Goal: Task Accomplishment & Management: Manage account settings

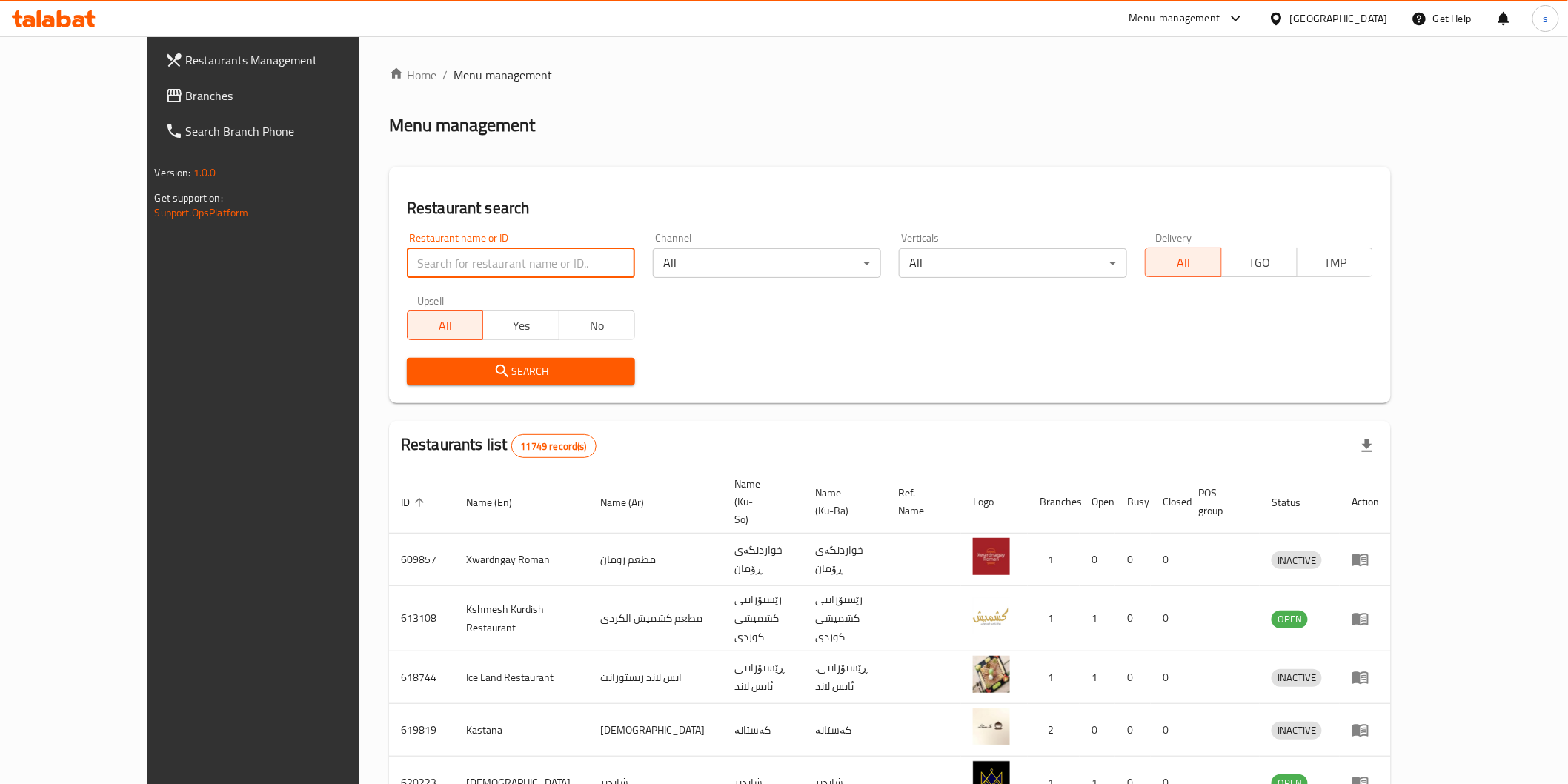
click at [465, 253] on input "search" at bounding box center [521, 263] width 228 height 30
paste input "Falafel Rukon Alwatheq"
type input "Falafel Rukon Alwatheq"
click button "Search" at bounding box center [521, 372] width 228 height 27
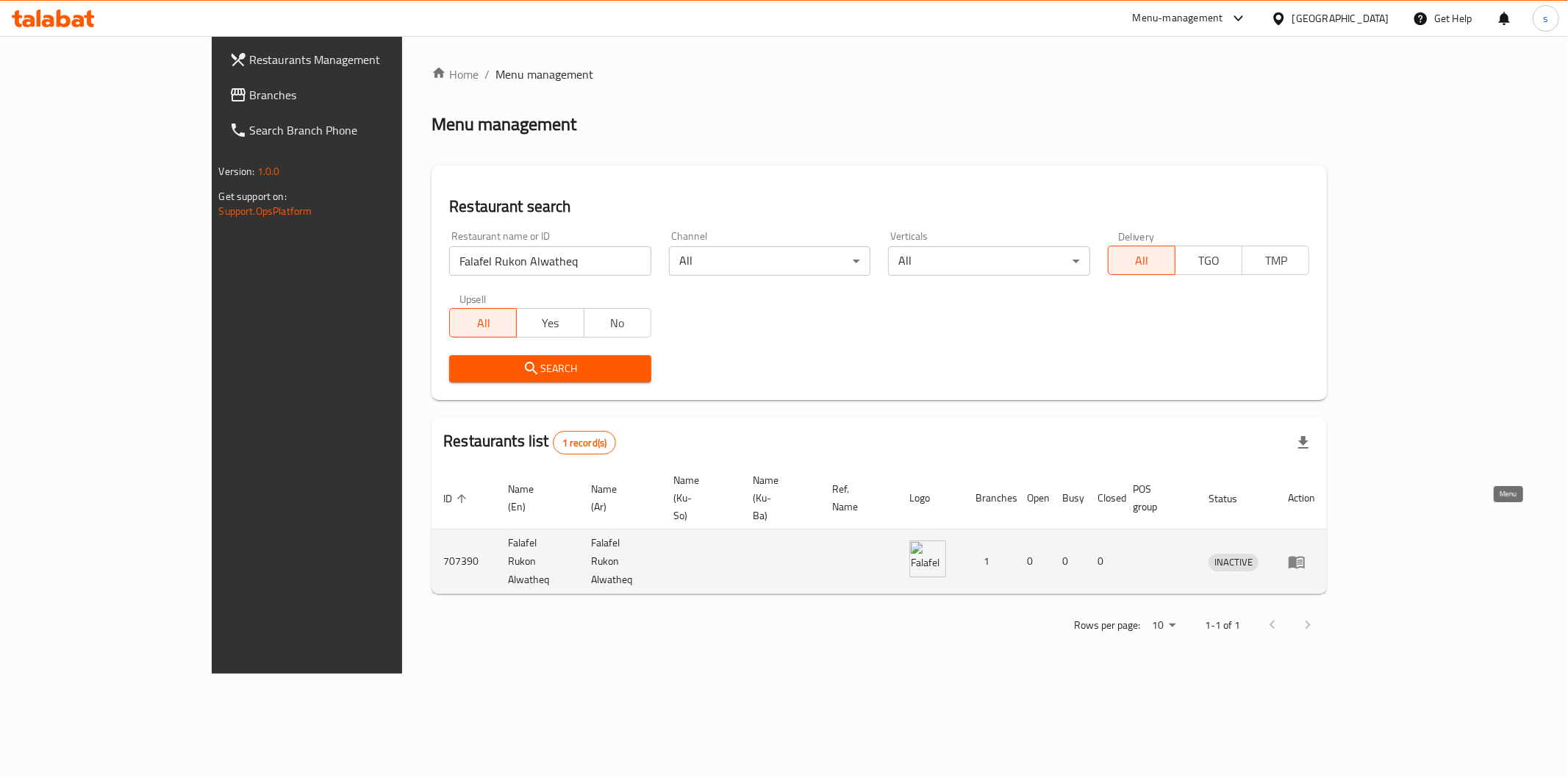
click at [1305, 555] on icon "enhanced table" at bounding box center [1297, 562] width 16 height 13
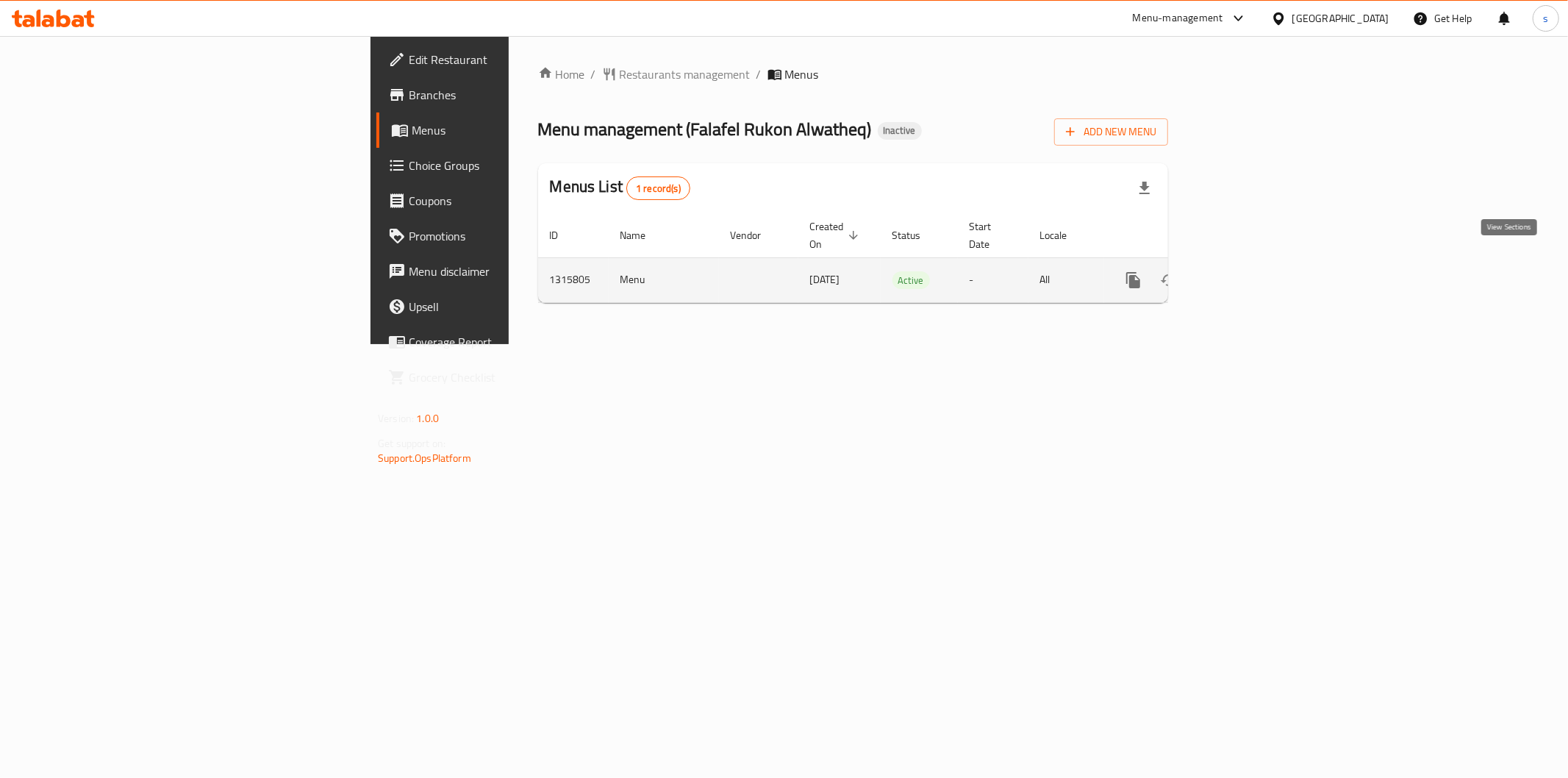
click at [1257, 273] on link "enhanced table" at bounding box center [1239, 279] width 35 height 35
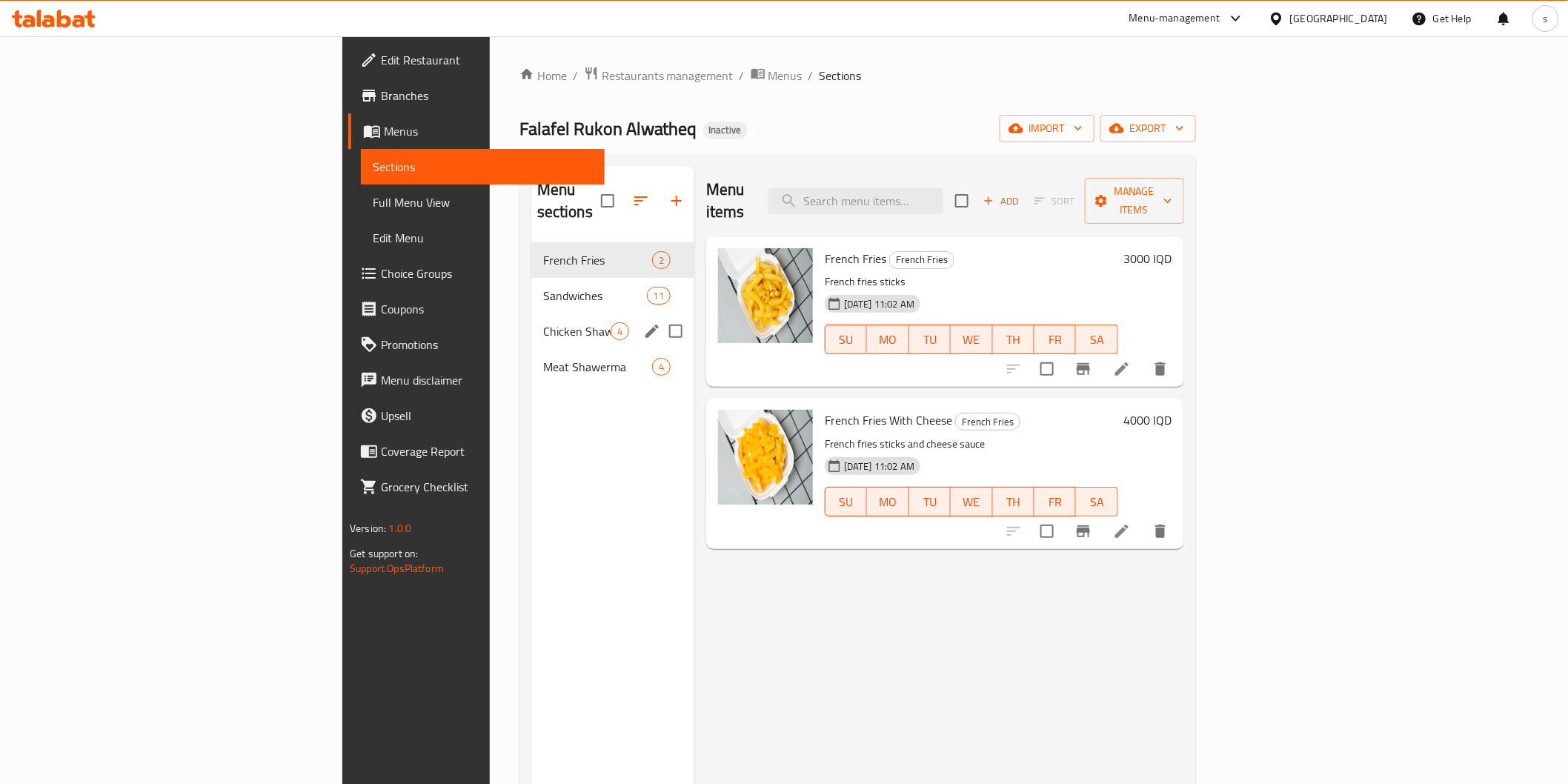
click at [532, 313] on div "Chicken Shawerma 4" at bounding box center [613, 331] width 163 height 35
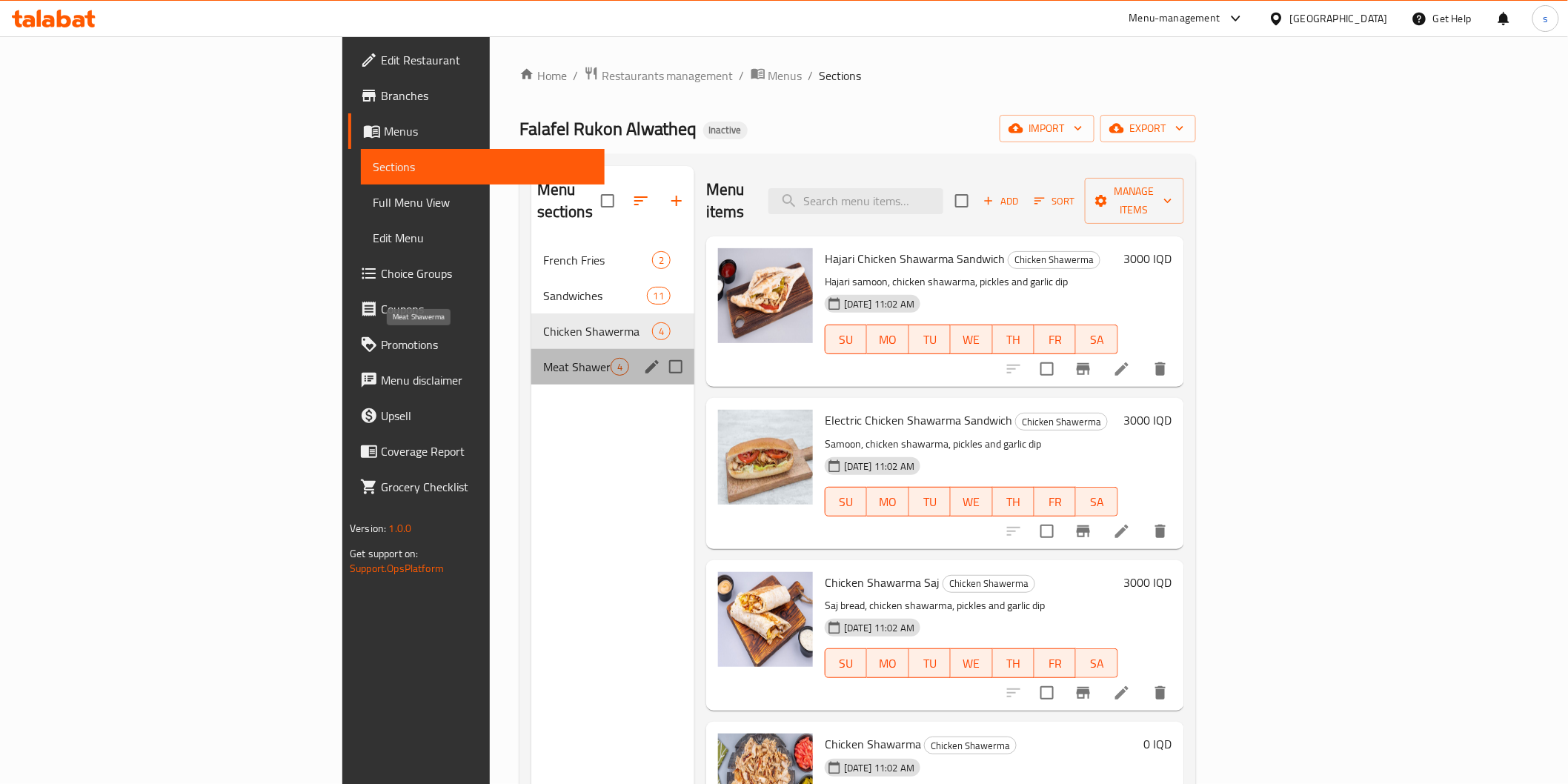
click at [544, 358] on span "Meat Shawerma" at bounding box center [577, 367] width 67 height 18
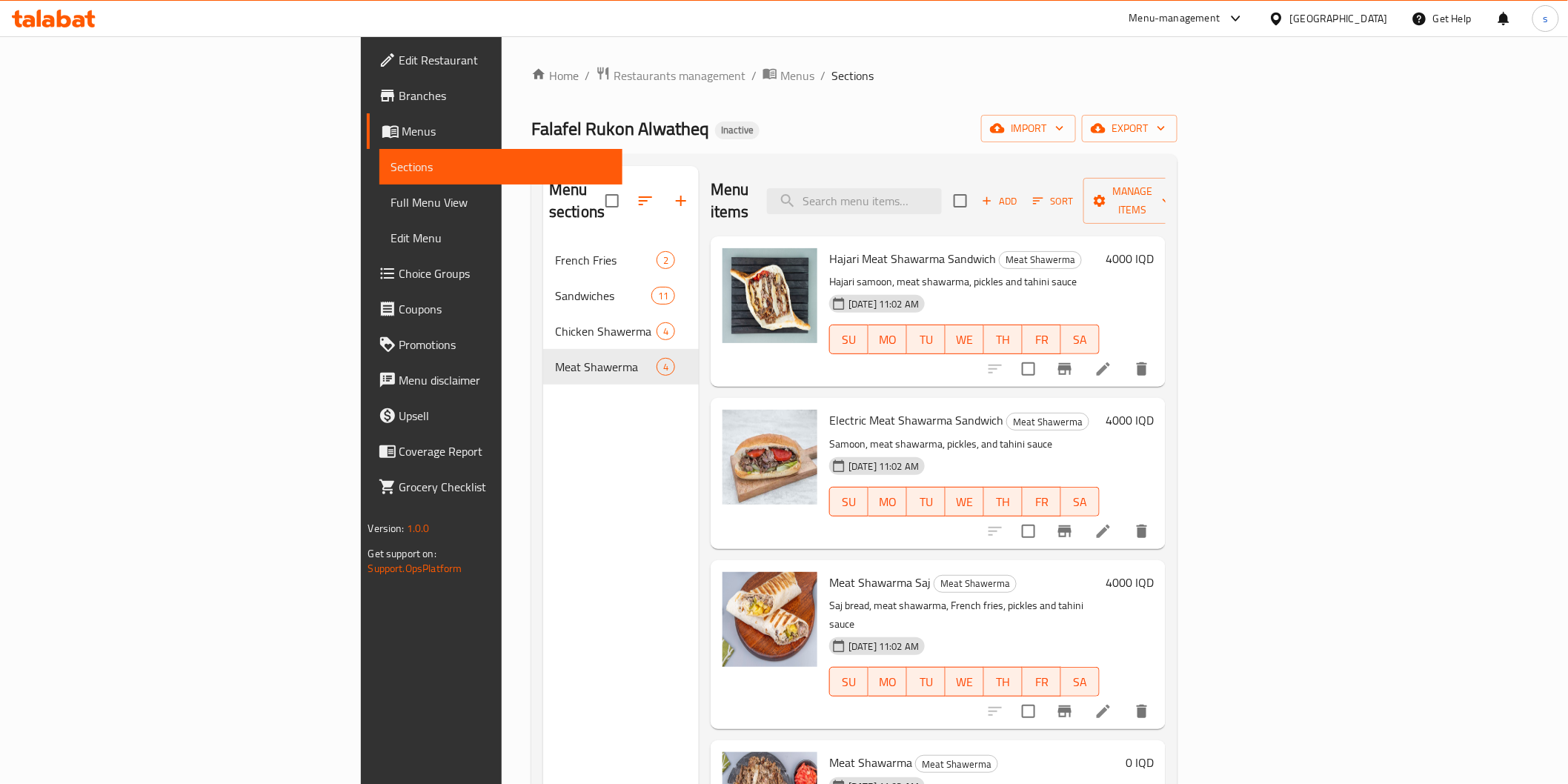
click at [392, 203] on span "Full Menu View" at bounding box center [501, 203] width 219 height 18
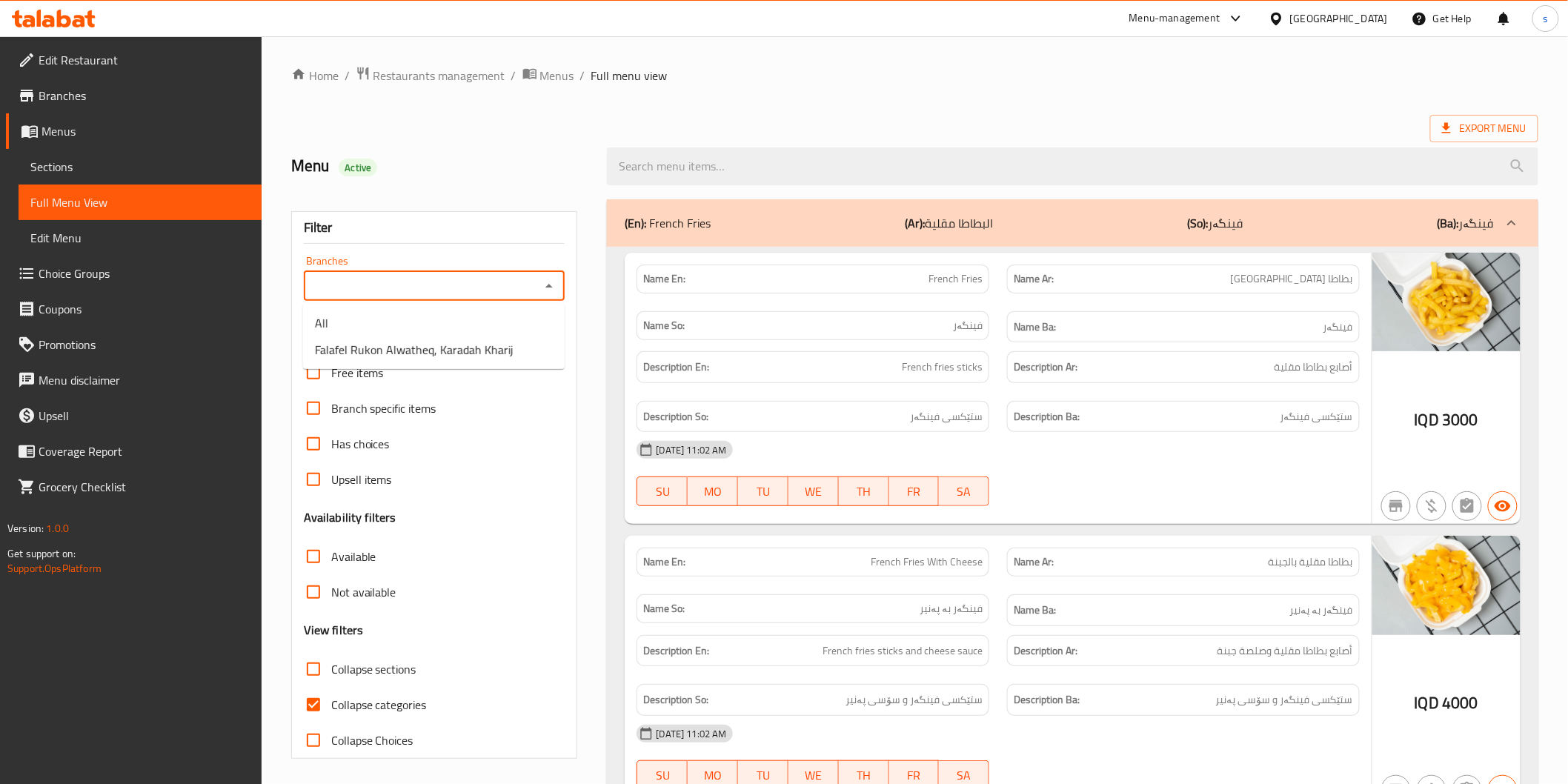
click at [364, 276] on input "Branches" at bounding box center [422, 285] width 228 height 21
click at [372, 344] on span "Falafel Rukon Alwatheq, Karadah Kharij" at bounding box center [414, 350] width 199 height 18
type input "Falafel Rukon Alwatheq, Karadah Kharij"
click at [315, 702] on input "Collapse categories" at bounding box center [313, 704] width 35 height 35
checkbox input "false"
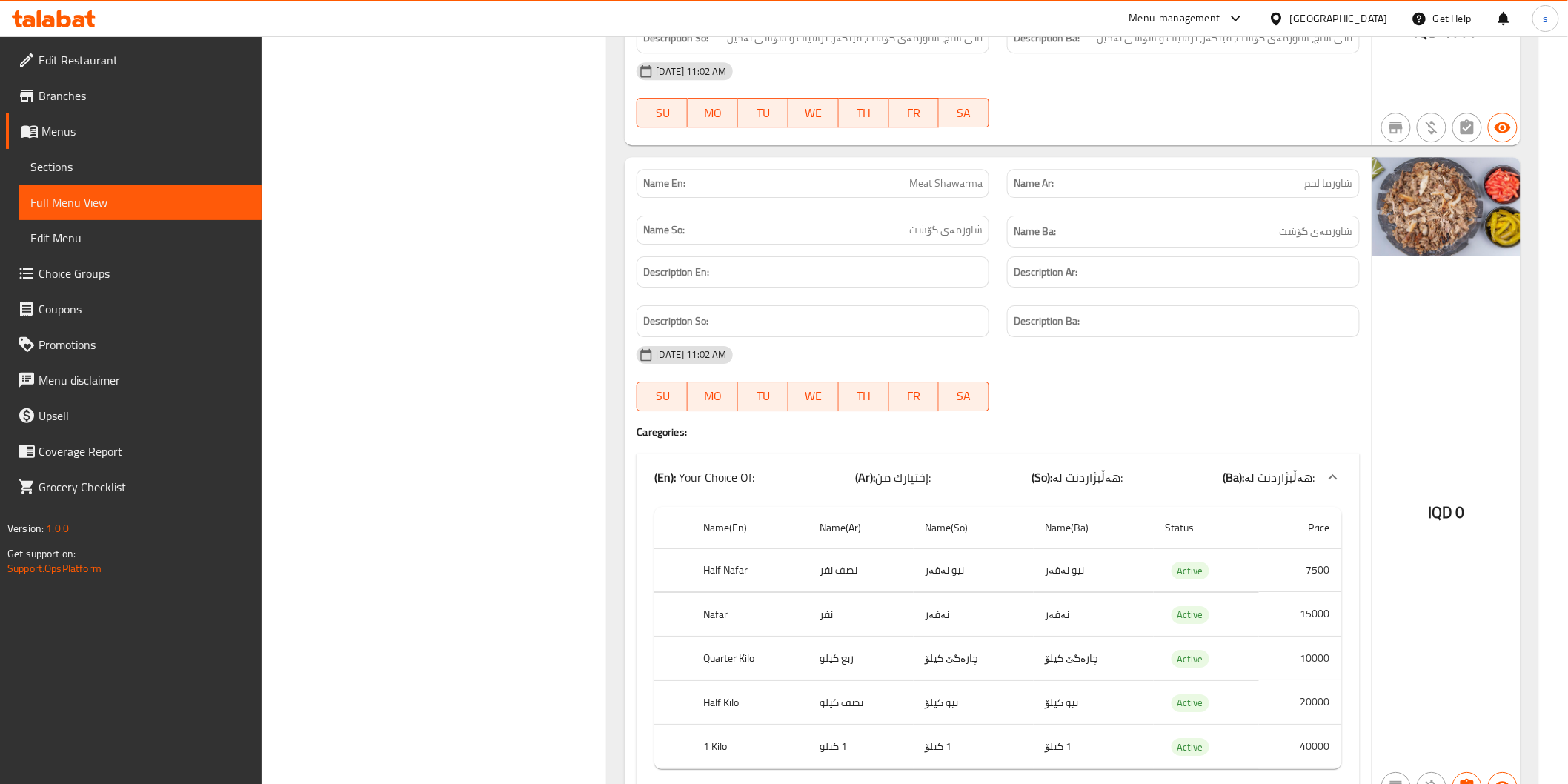
scroll to position [6657, 0]
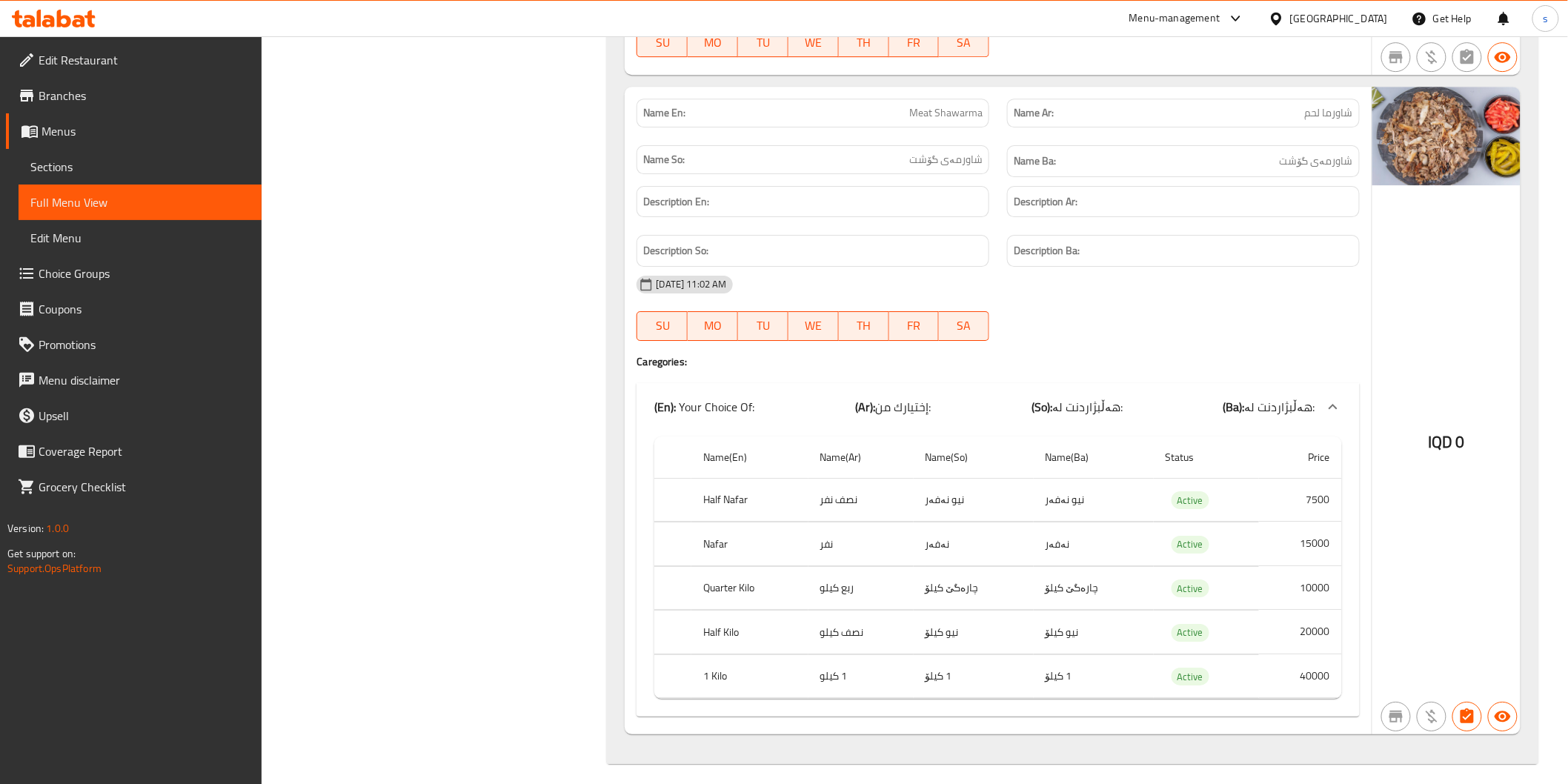
click at [1491, 250] on div "IQD 0" at bounding box center [1446, 410] width 148 height 648
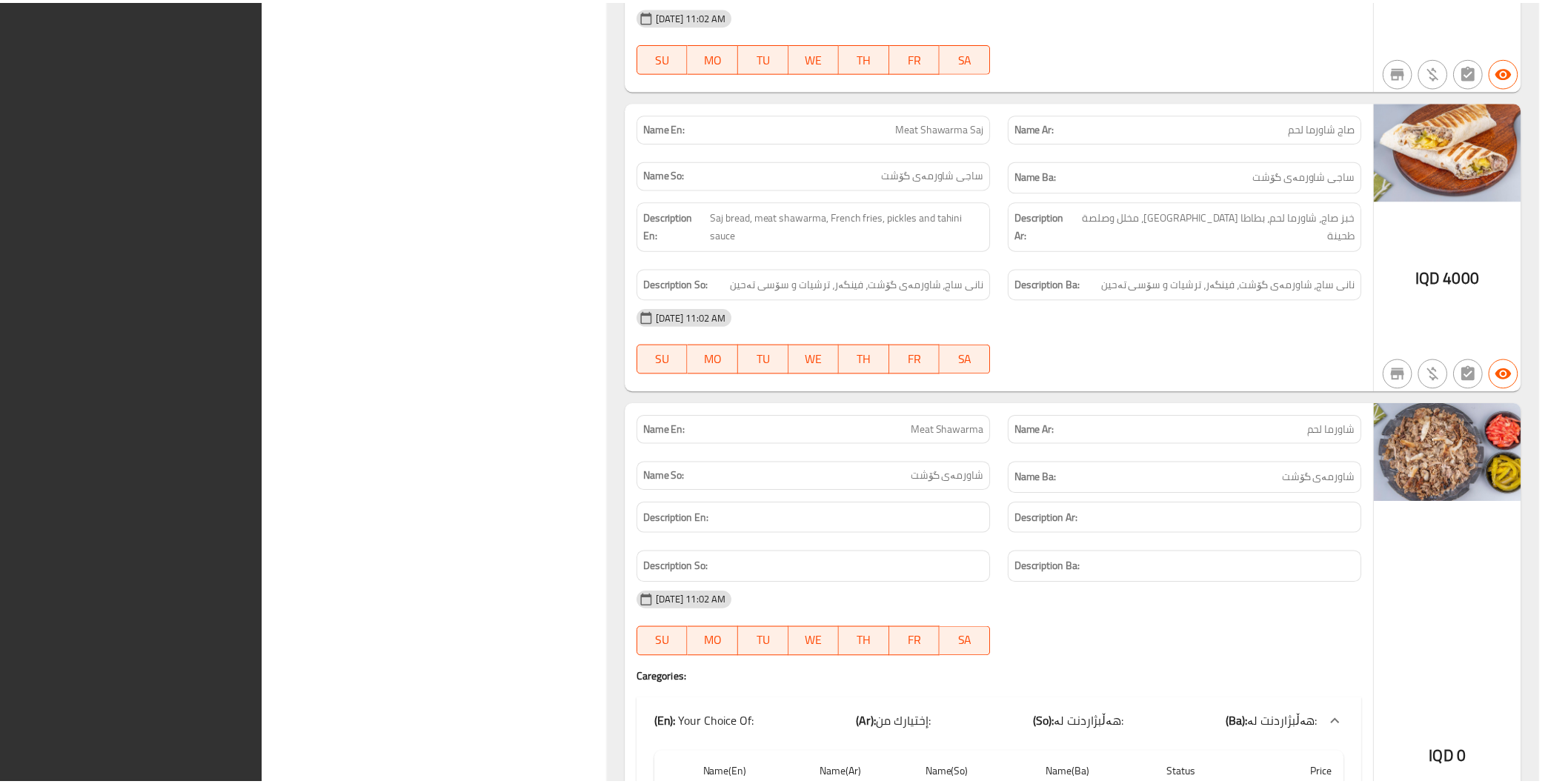
scroll to position [6640, 0]
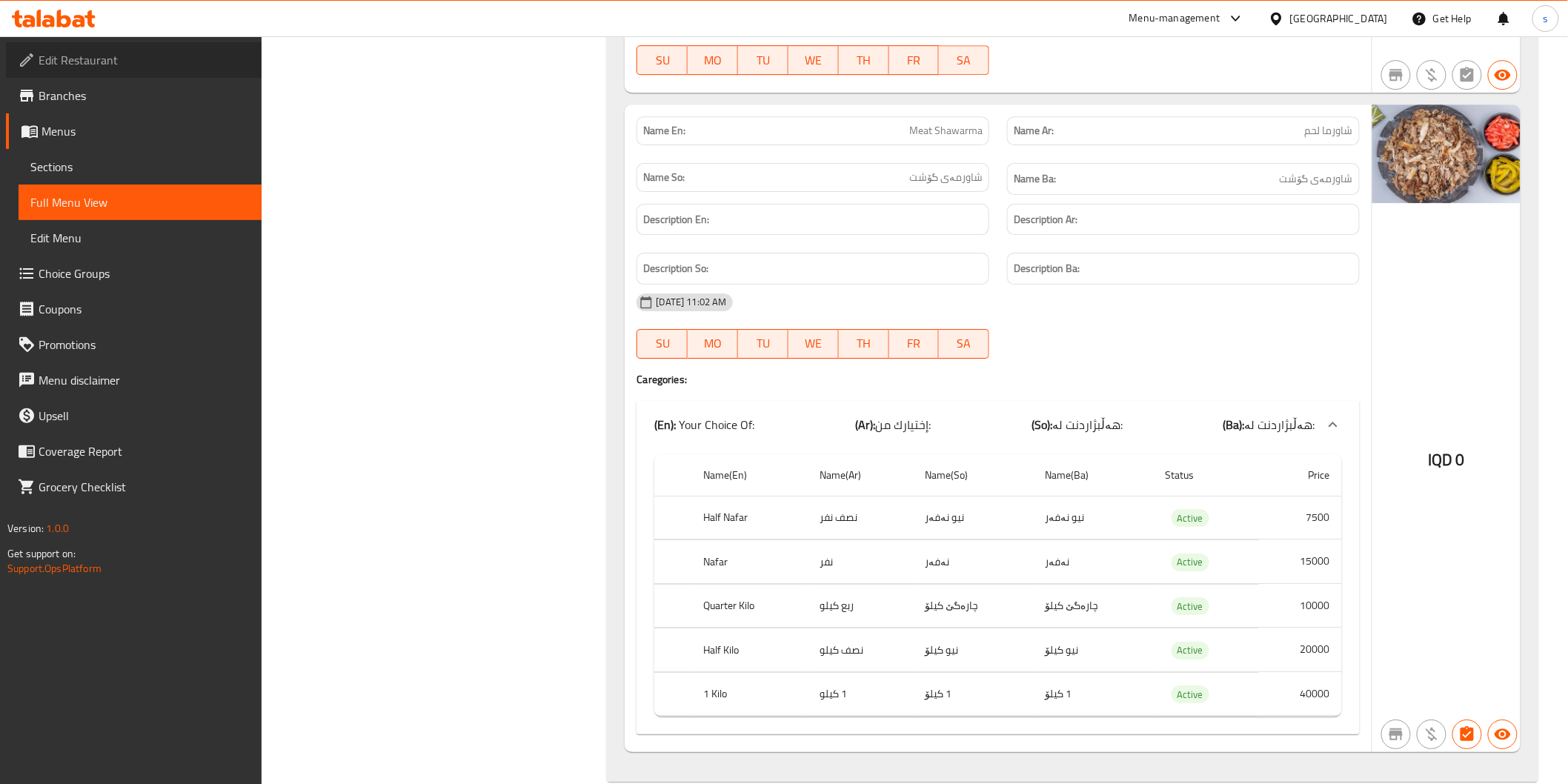
click at [141, 55] on span "Edit Restaurant" at bounding box center [144, 60] width 211 height 18
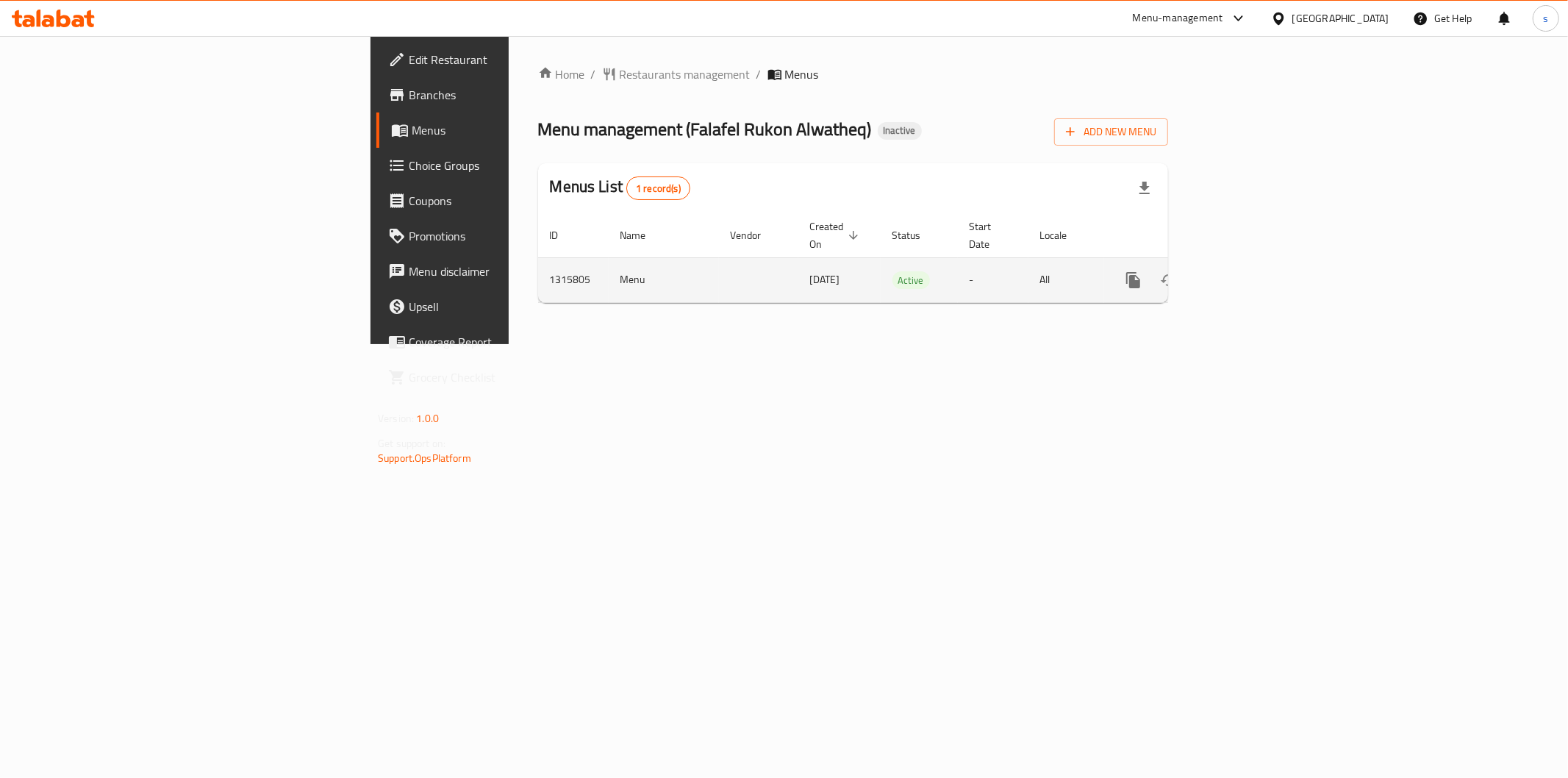
click at [1249, 271] on icon "enhanced table" at bounding box center [1240, 280] width 18 height 18
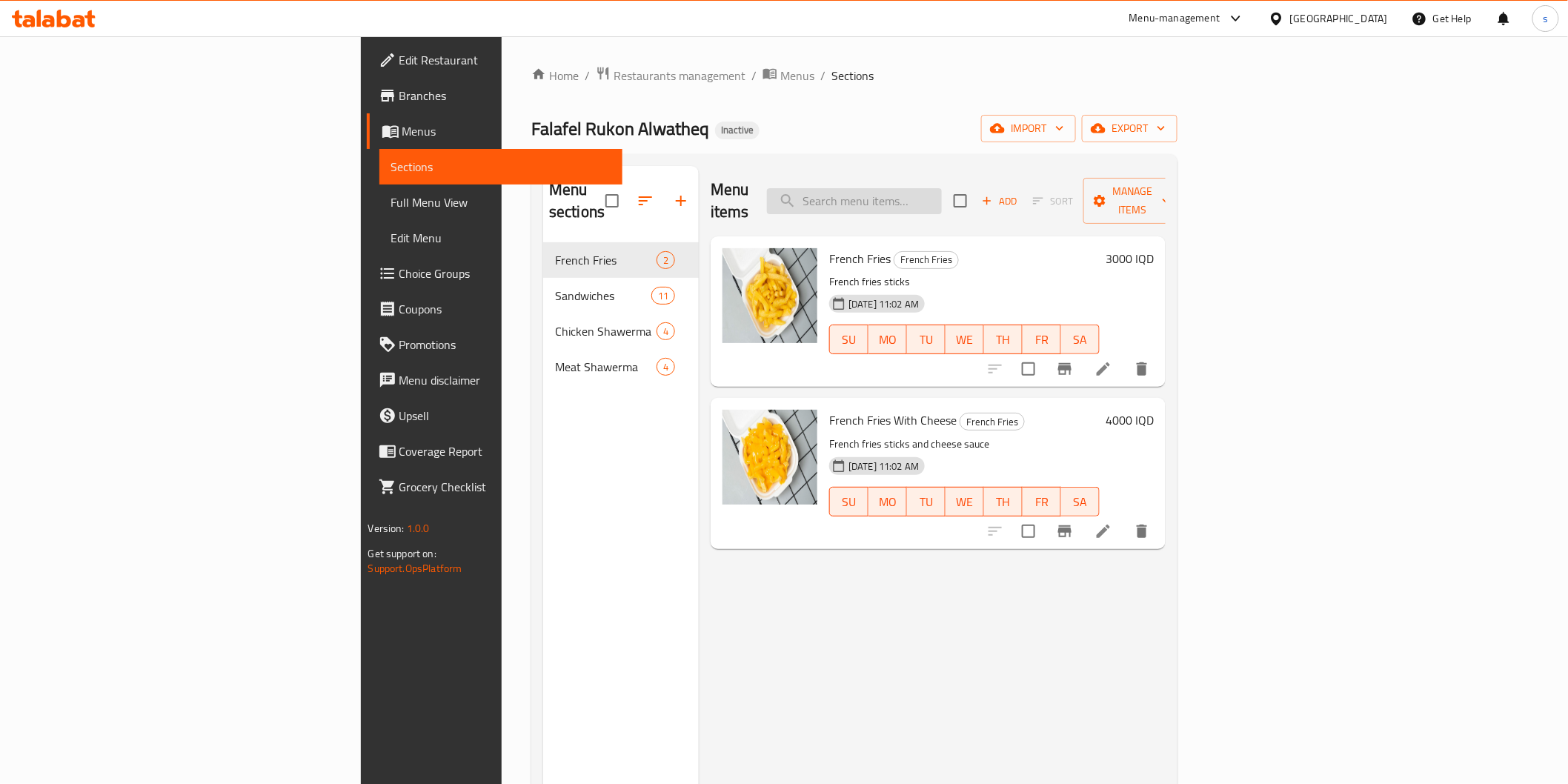
click at [942, 197] on input "search" at bounding box center [854, 201] width 175 height 26
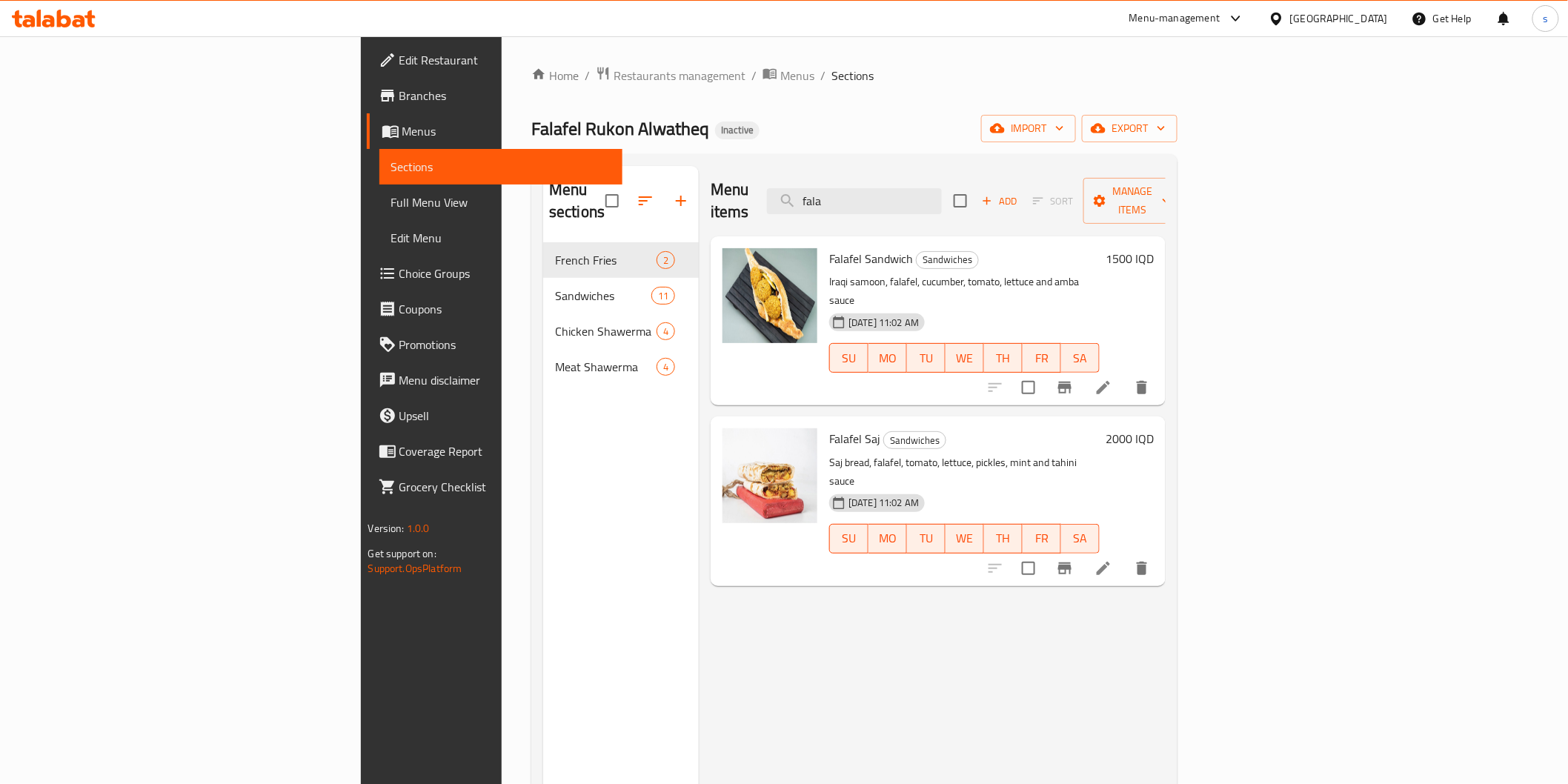
type input "fala"
